Goal: Task Accomplishment & Management: Use online tool/utility

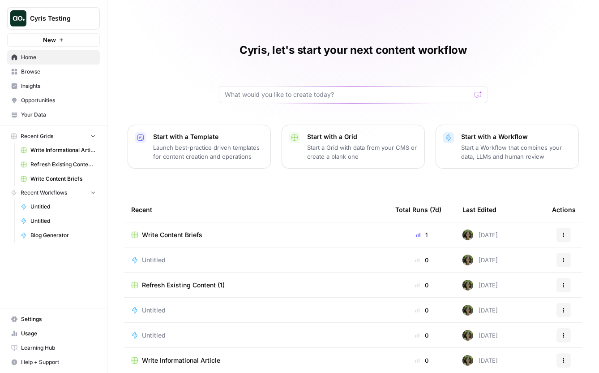
click at [61, 21] on span "Cyris Testing" at bounding box center [57, 18] width 54 height 9
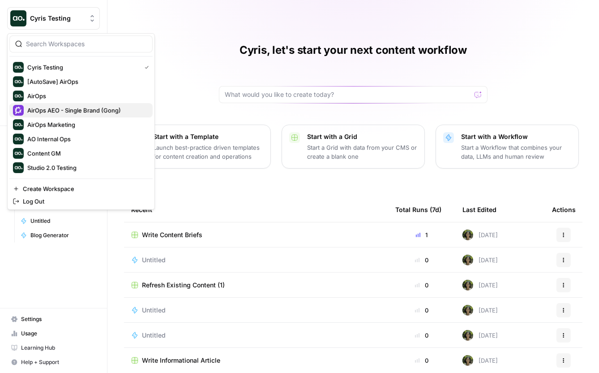
click at [84, 111] on span "AirOps AEO - Single Brand (Gong)" at bounding box center [86, 110] width 118 height 9
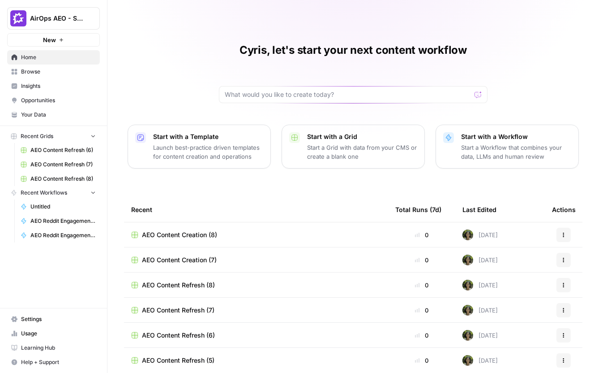
click at [46, 321] on span "Settings" at bounding box center [58, 319] width 75 height 8
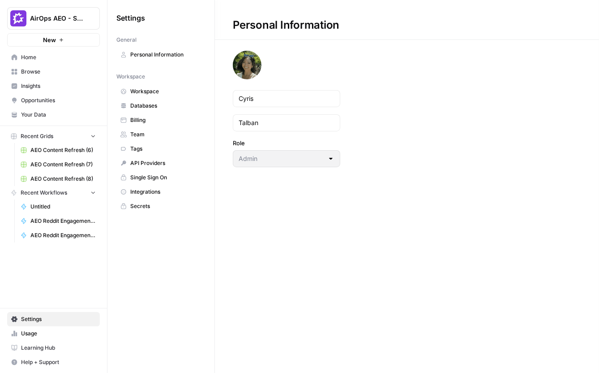
click at [140, 93] on span "Workspace" at bounding box center [165, 91] width 71 height 8
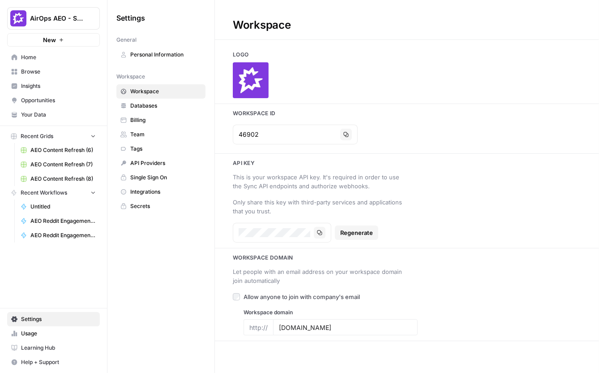
click at [152, 103] on span "Databases" at bounding box center [165, 106] width 71 height 8
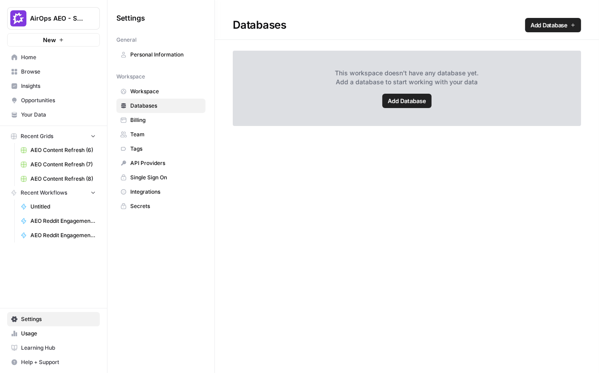
click at [153, 56] on span "Personal Information" at bounding box center [165, 55] width 71 height 8
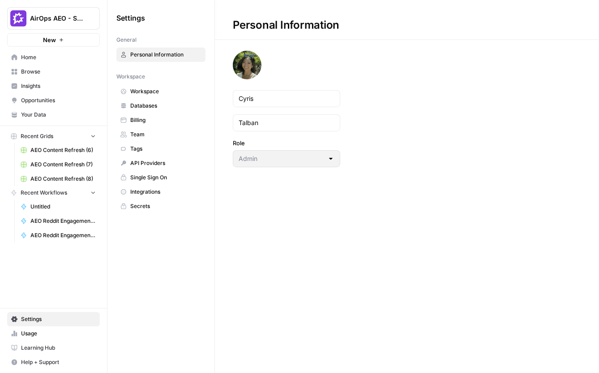
click at [45, 114] on span "Your Data" at bounding box center [58, 115] width 75 height 8
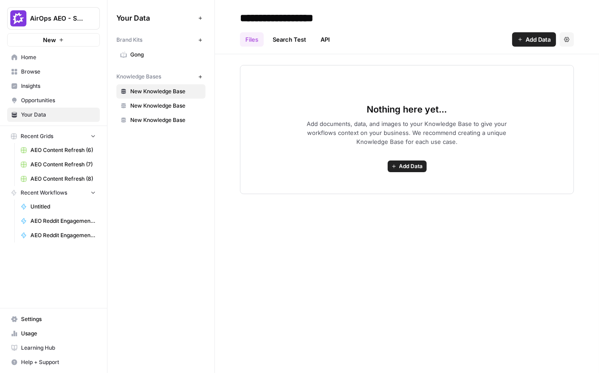
click at [156, 52] on span "Gong" at bounding box center [165, 55] width 71 height 8
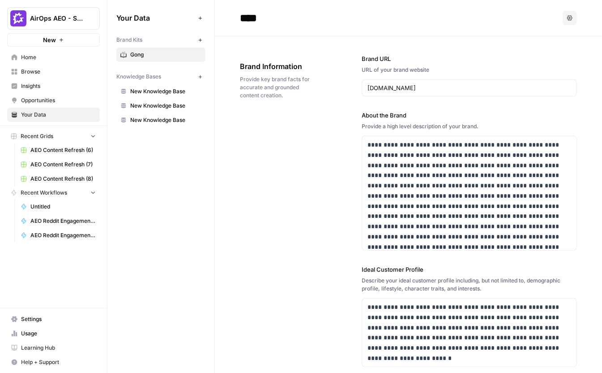
click at [180, 97] on link "New Knowledge Base" at bounding box center [160, 91] width 89 height 14
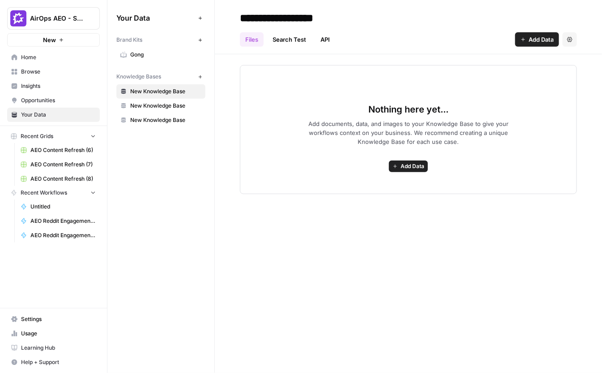
click at [179, 113] on link "New Knowledge Base" at bounding box center [160, 120] width 89 height 14
click at [179, 106] on span "New Knowledge Base" at bounding box center [165, 106] width 71 height 8
click at [180, 92] on span "New Knowledge Base" at bounding box center [165, 91] width 71 height 8
click at [50, 101] on span "Opportunities" at bounding box center [58, 100] width 75 height 8
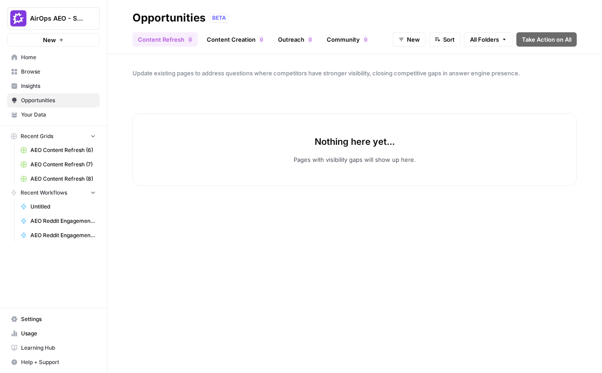
click at [58, 84] on span "Insights" at bounding box center [58, 86] width 75 height 8
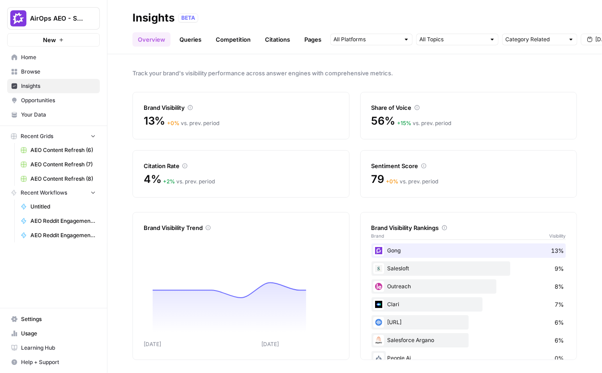
click at [57, 71] on span "Browse" at bounding box center [58, 72] width 75 height 8
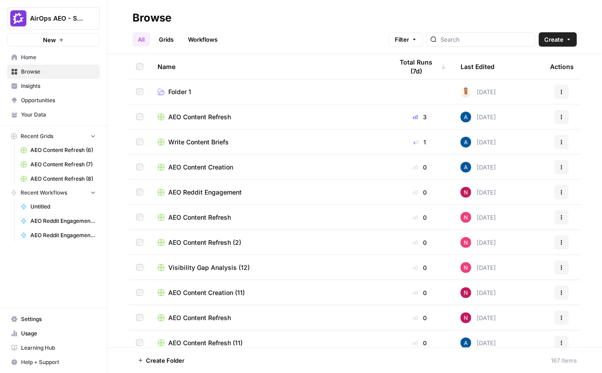
click at [54, 60] on span "Home" at bounding box center [58, 57] width 75 height 8
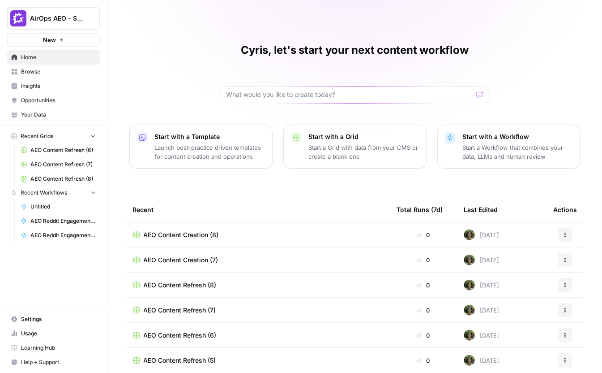
click at [33, 346] on span "Learning Hub" at bounding box center [58, 347] width 75 height 8
click at [48, 114] on span "Your Data" at bounding box center [58, 115] width 75 height 8
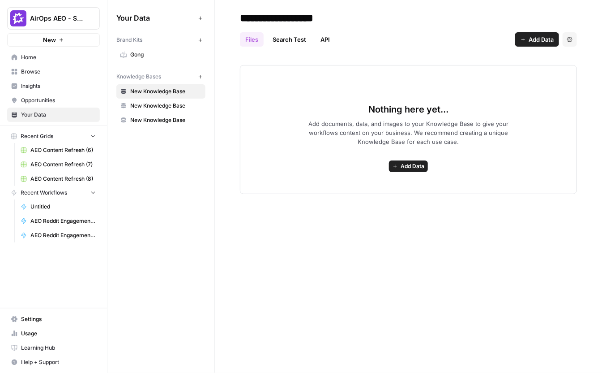
click at [161, 51] on span "Gong" at bounding box center [165, 55] width 71 height 8
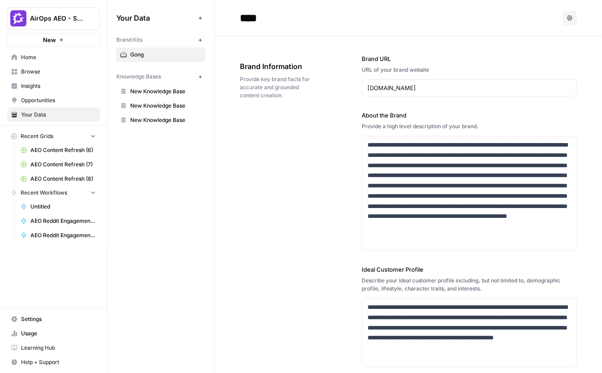
click at [147, 104] on span "New Knowledge Base" at bounding box center [165, 106] width 71 height 8
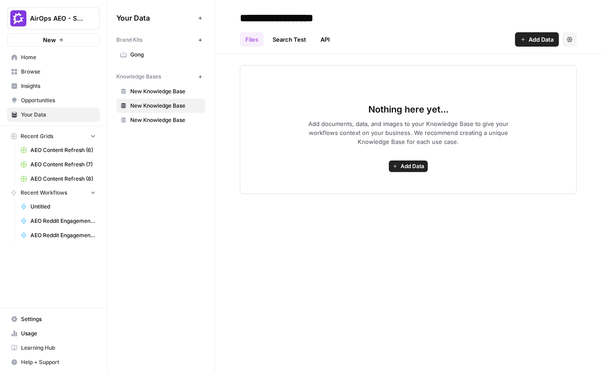
click at [148, 119] on span "New Knowledge Base" at bounding box center [165, 120] width 71 height 8
click at [295, 41] on link "Search Test" at bounding box center [289, 39] width 44 height 14
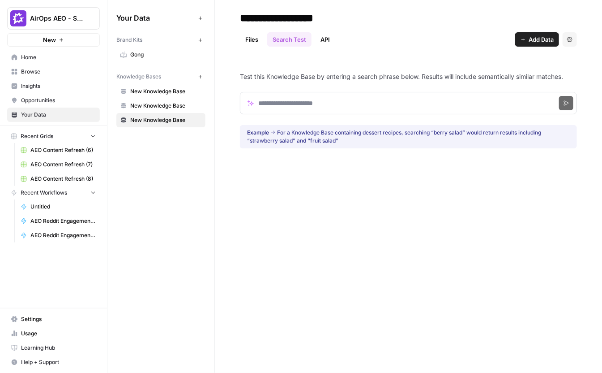
click at [318, 42] on link "API" at bounding box center [325, 39] width 20 height 14
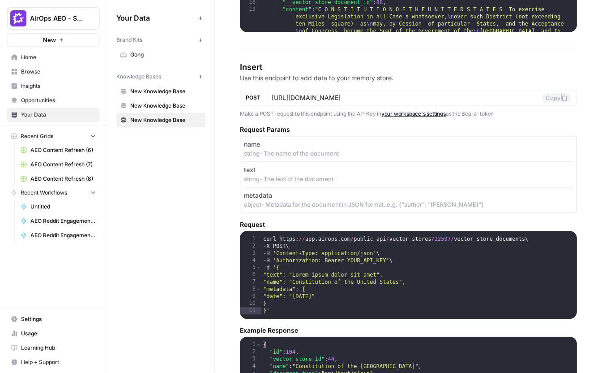
scroll to position [767, 0]
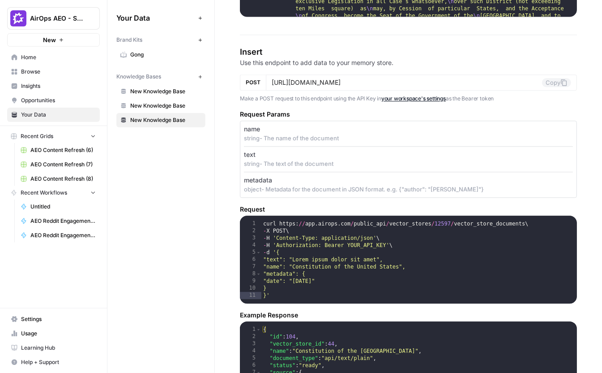
click at [78, 14] on span "AirOps AEO - Single Brand (Gong)" at bounding box center [57, 18] width 54 height 9
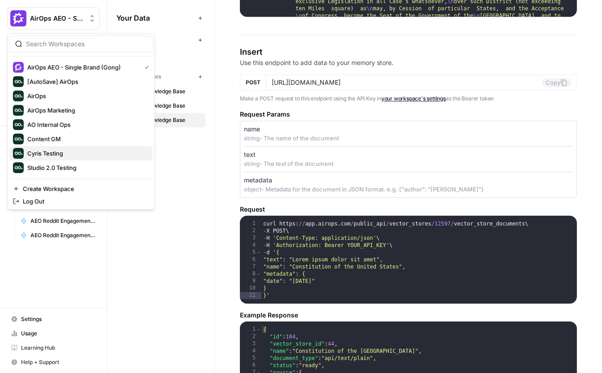
click at [52, 153] on span "Cyris Testing" at bounding box center [86, 153] width 118 height 9
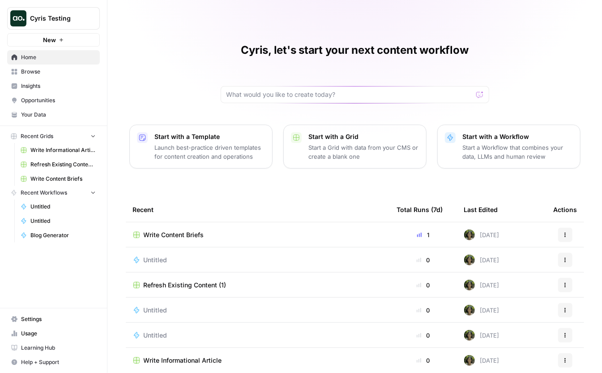
click at [52, 119] on link "Your Data" at bounding box center [53, 114] width 93 height 14
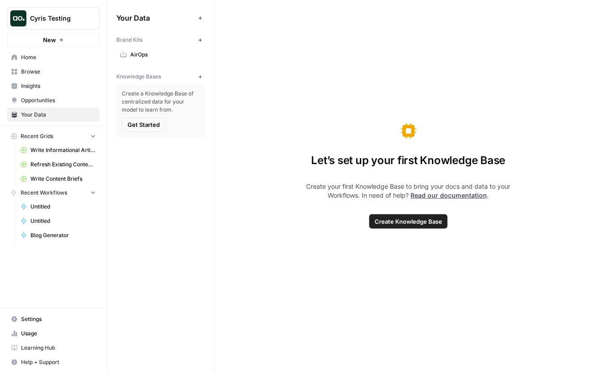
click at [191, 58] on span "AirOps" at bounding box center [165, 55] width 71 height 8
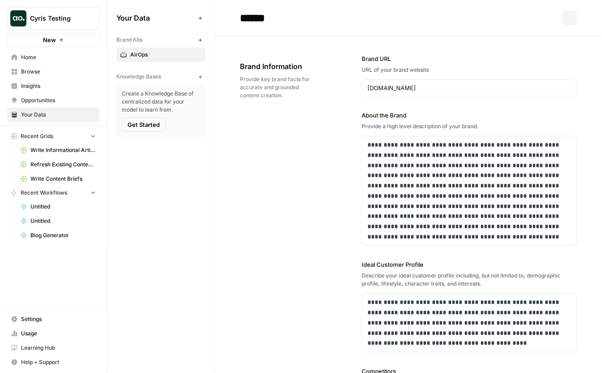
click at [157, 127] on span "Get Started" at bounding box center [144, 124] width 32 height 9
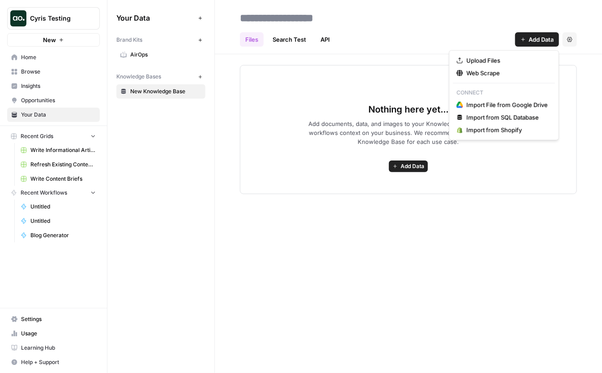
click at [533, 35] on span "Add Data" at bounding box center [541, 39] width 25 height 9
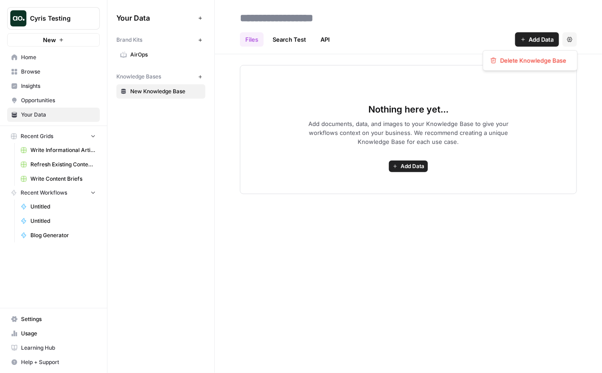
click at [569, 38] on icon "button" at bounding box center [569, 39] width 5 height 5
click at [540, 34] on button "Add Data" at bounding box center [537, 39] width 44 height 14
click at [408, 172] on div "Nothing here yet... Add documents, data, and images to your Knowledge Base to g…" at bounding box center [408, 129] width 337 height 129
click at [408, 165] on span "Add Data" at bounding box center [413, 166] width 24 height 8
